Goal: Use online tool/utility

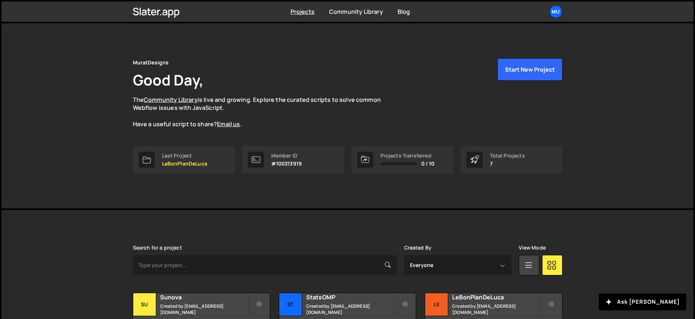
scroll to position [164, 0]
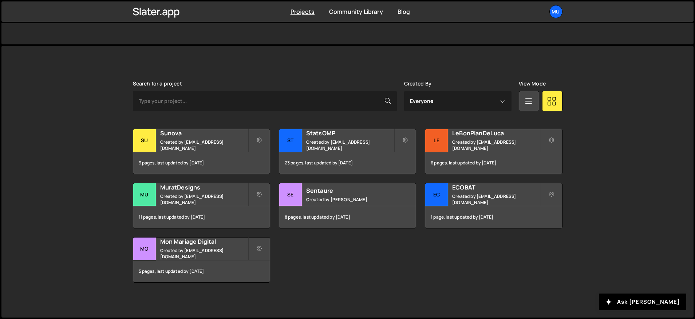
click at [309, 260] on div "Transfer Project Edit Project Delete Project Su Sunova Created by muratdesigns1…" at bounding box center [347, 206] width 429 height 154
click at [325, 199] on small "Created by Thibaut Obert" at bounding box center [350, 199] width 88 height 6
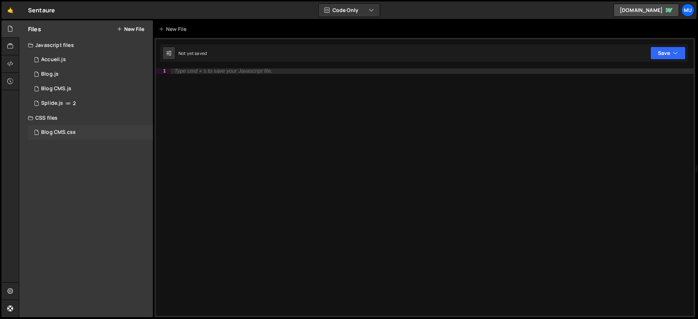
click at [60, 131] on div "Blog CMS.css" at bounding box center [58, 132] width 35 height 7
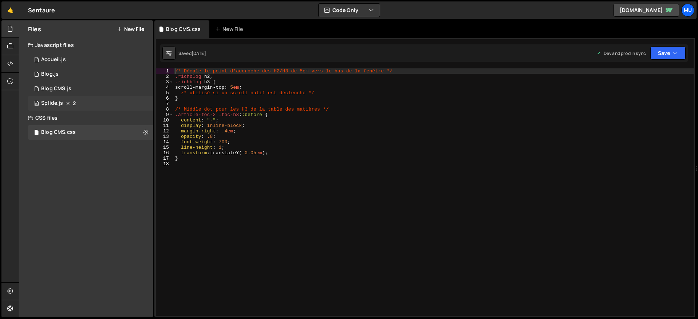
click at [69, 102] on icon at bounding box center [67, 103] width 5 height 6
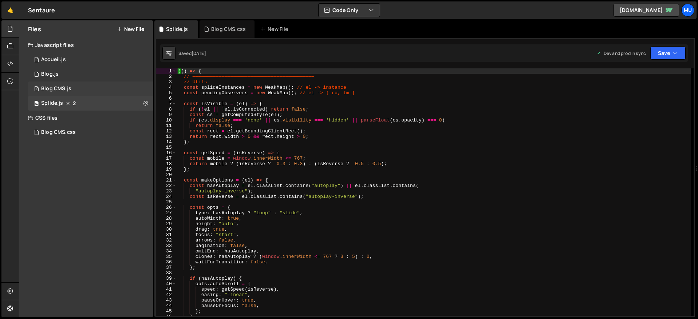
click at [65, 86] on div "Blog CMS.js" at bounding box center [56, 89] width 30 height 7
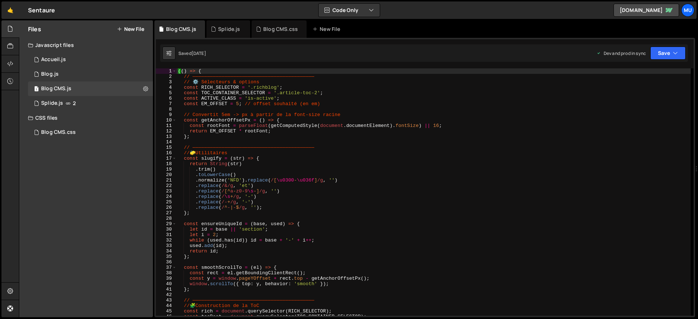
type textarea "return EM_OFFSET * rootFont;"
click at [268, 132] on div "(( ) => { // —————————————————————————————————————————— // ⚙️ Sélecteurs & opti…" at bounding box center [433, 197] width 514 height 258
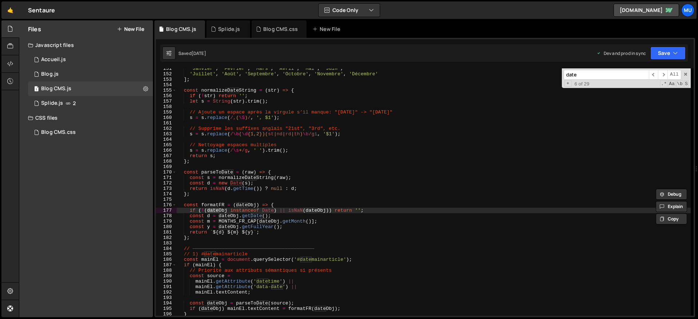
scroll to position [959, 0]
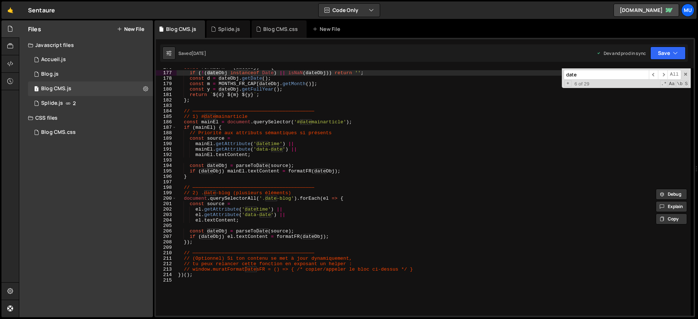
type input "date"
type textarea "document.querySelectorAll('.date-blog').forEach(el => {"
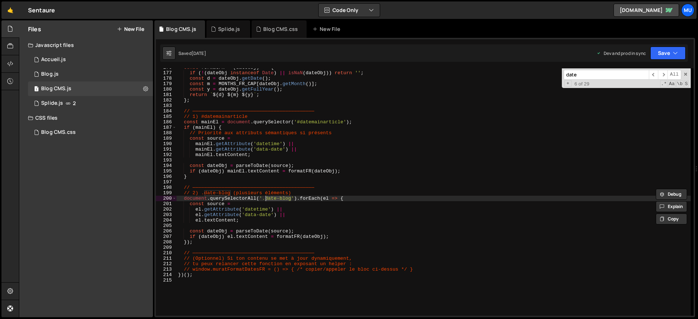
drag, startPoint x: 290, startPoint y: 198, endPoint x: 265, endPoint y: 197, distance: 24.8
click at [265, 197] on div "const formatFR = ( dateObj ) => { if ( ! ( dateObj instanceof Date ) || isNaN (…" at bounding box center [433, 194] width 514 height 258
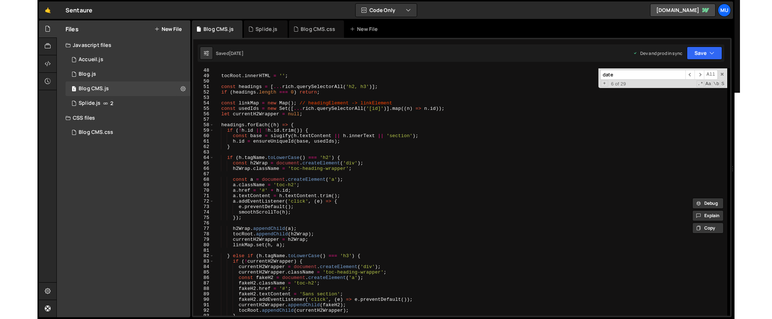
scroll to position [78, 0]
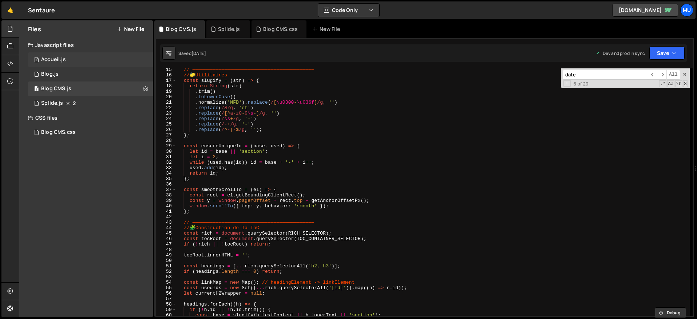
click at [112, 60] on div "1 Accueil.js 0" at bounding box center [90, 59] width 125 height 15
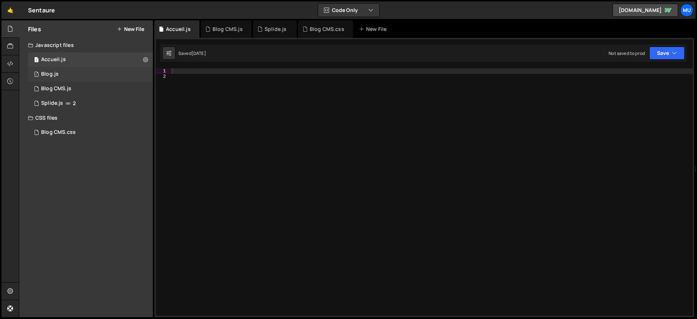
click at [93, 78] on div "1 Blog.js 0" at bounding box center [90, 74] width 125 height 15
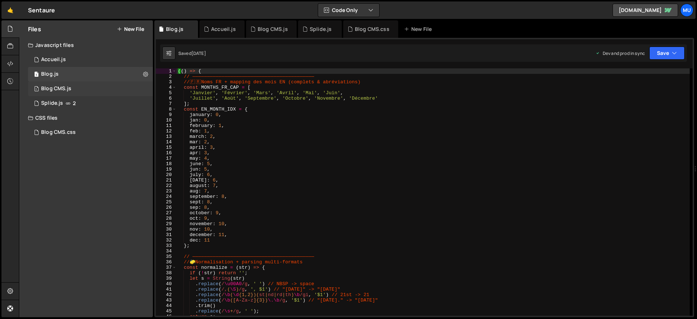
click at [90, 86] on div "1 Blog CMS.js 0" at bounding box center [90, 89] width 125 height 15
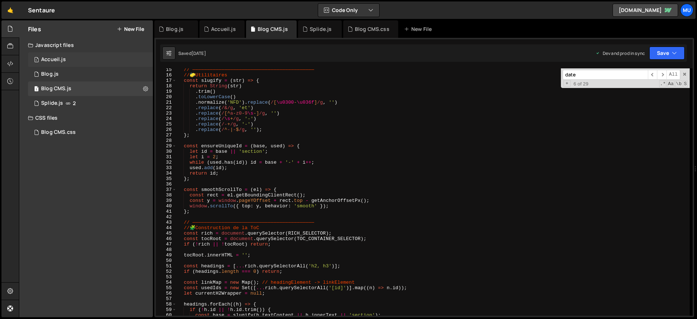
click at [94, 59] on div "1 Accueil.js 0" at bounding box center [90, 59] width 125 height 15
